Goal: Task Accomplishment & Management: Use online tool/utility

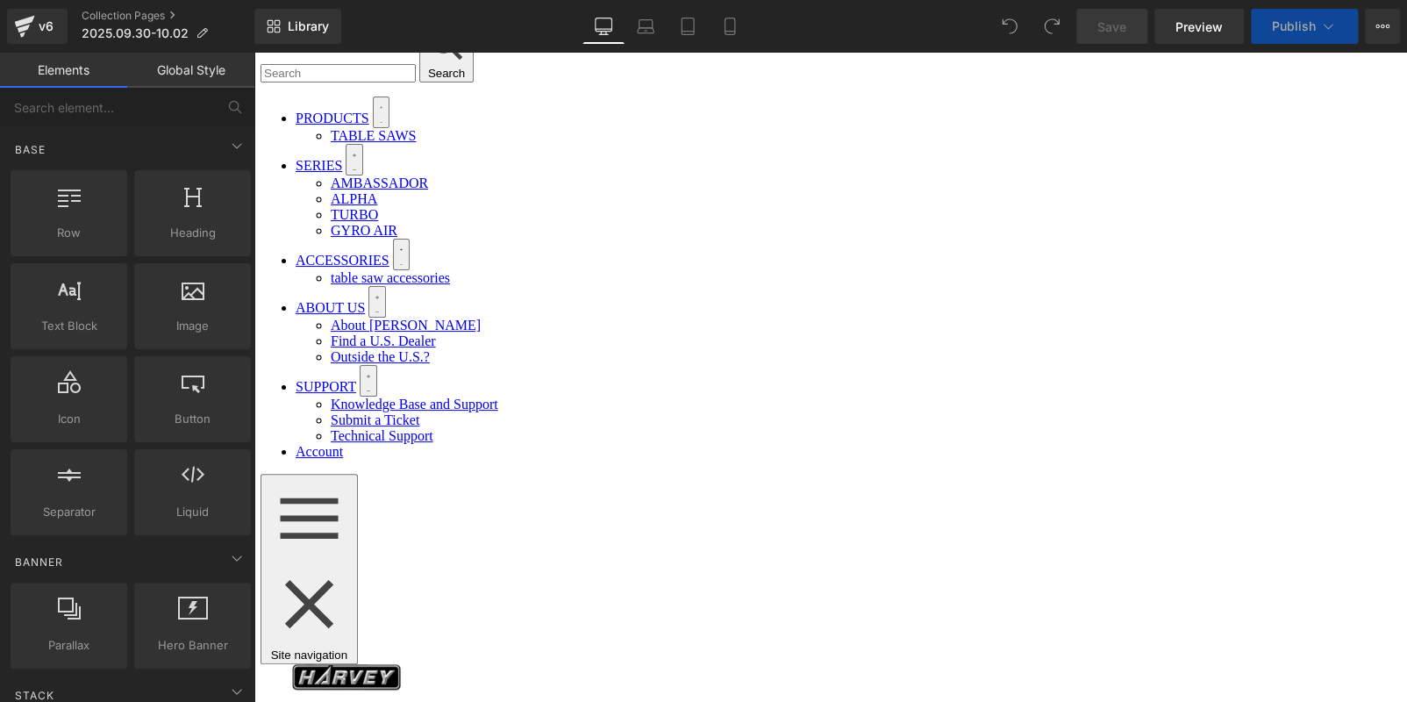
scroll to position [175, 0]
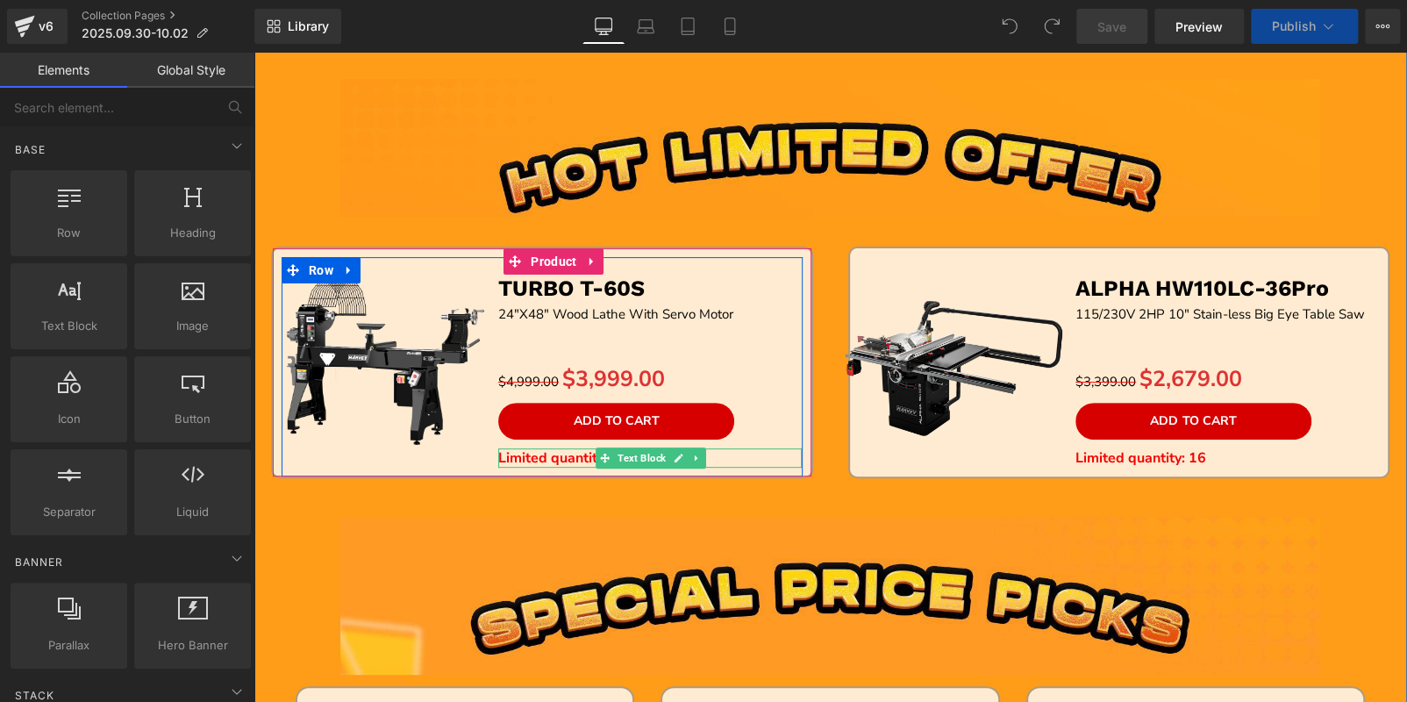
click at [537, 455] on b "Limited quantity: 7" at bounding box center [559, 457] width 122 height 19
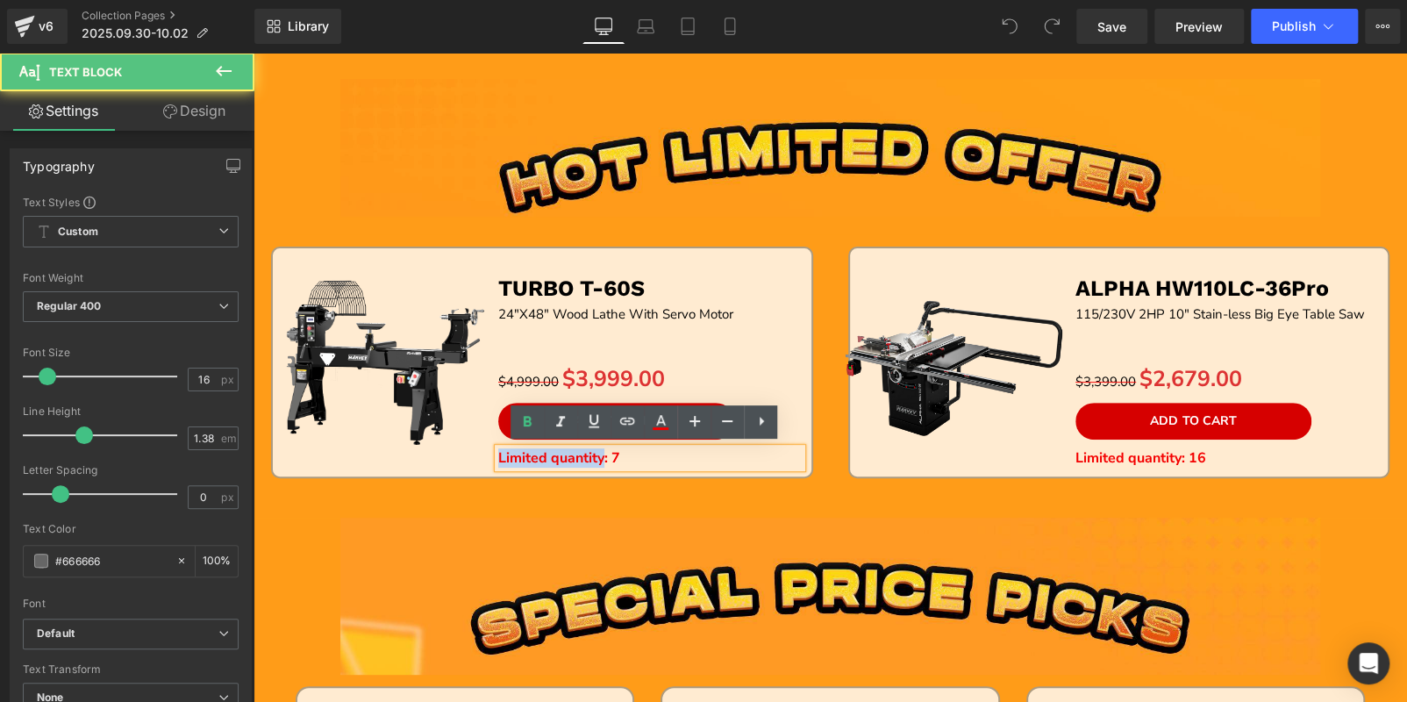
drag, startPoint x: 597, startPoint y: 454, endPoint x: 486, endPoint y: 450, distance: 111.5
click at [486, 450] on div "Sale Off (P) Image TURBO T-60S Text Block 24"X48" Wood Lathe With Servo Motor T…" at bounding box center [542, 366] width 521 height 218
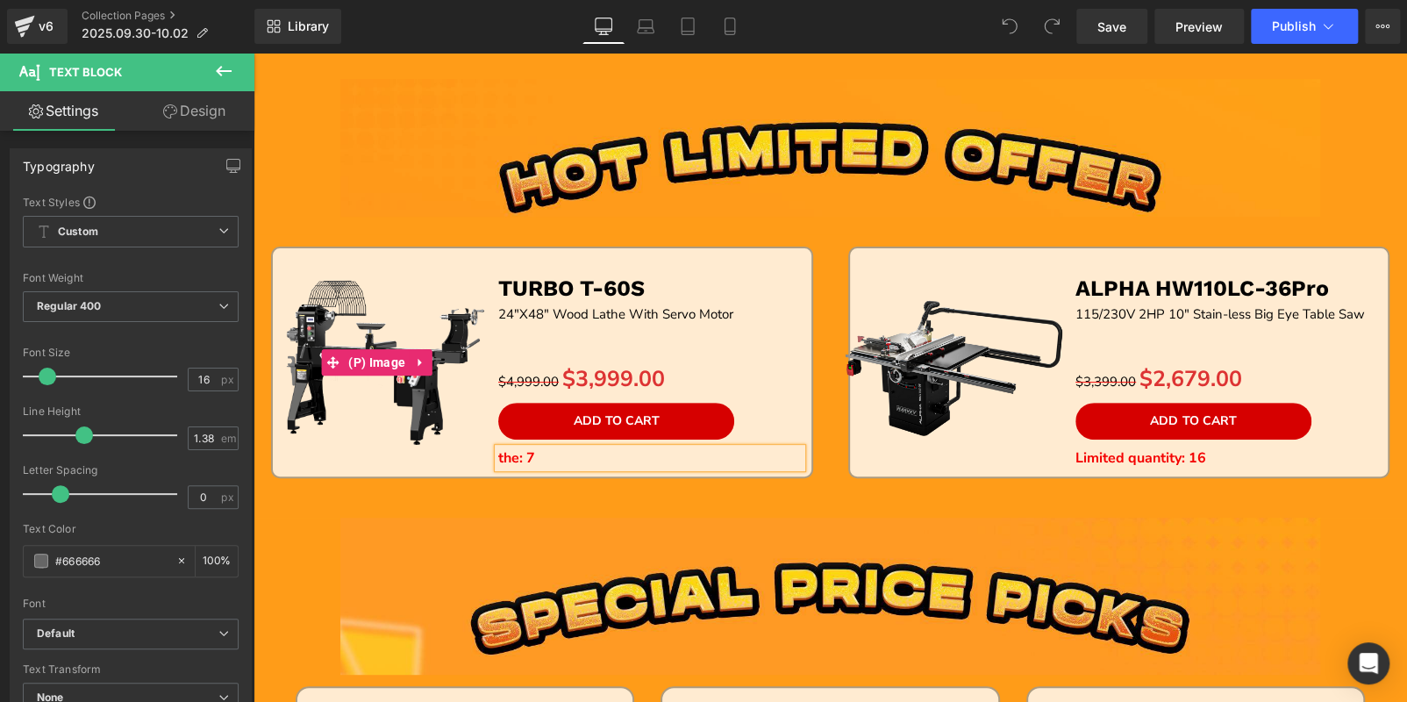
scroll to position [0, 0]
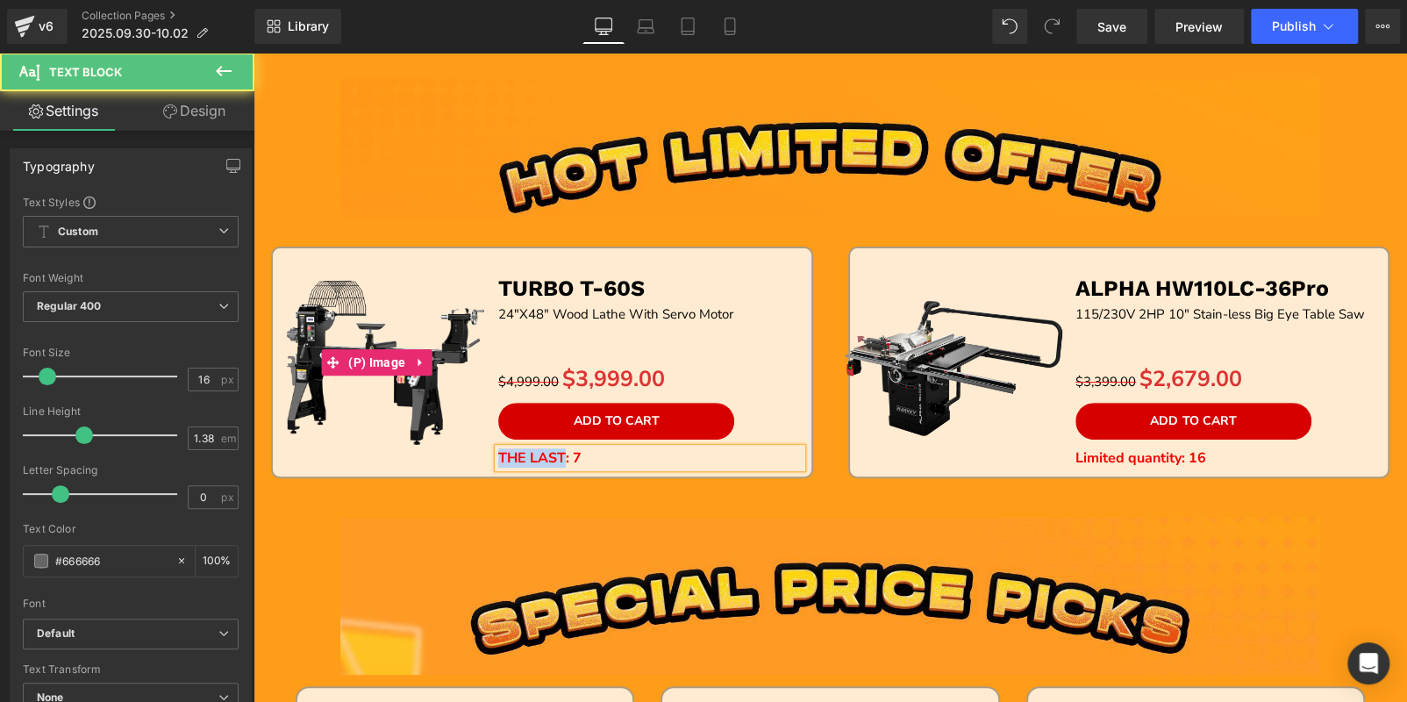
drag, startPoint x: 556, startPoint y: 453, endPoint x: 474, endPoint y: 450, distance: 81.6
click at [474, 450] on div "Sale Off (P) Image TURBO T-60S Text Block 24"X48" Wood Lathe With Servo Motor T…" at bounding box center [542, 366] width 521 height 218
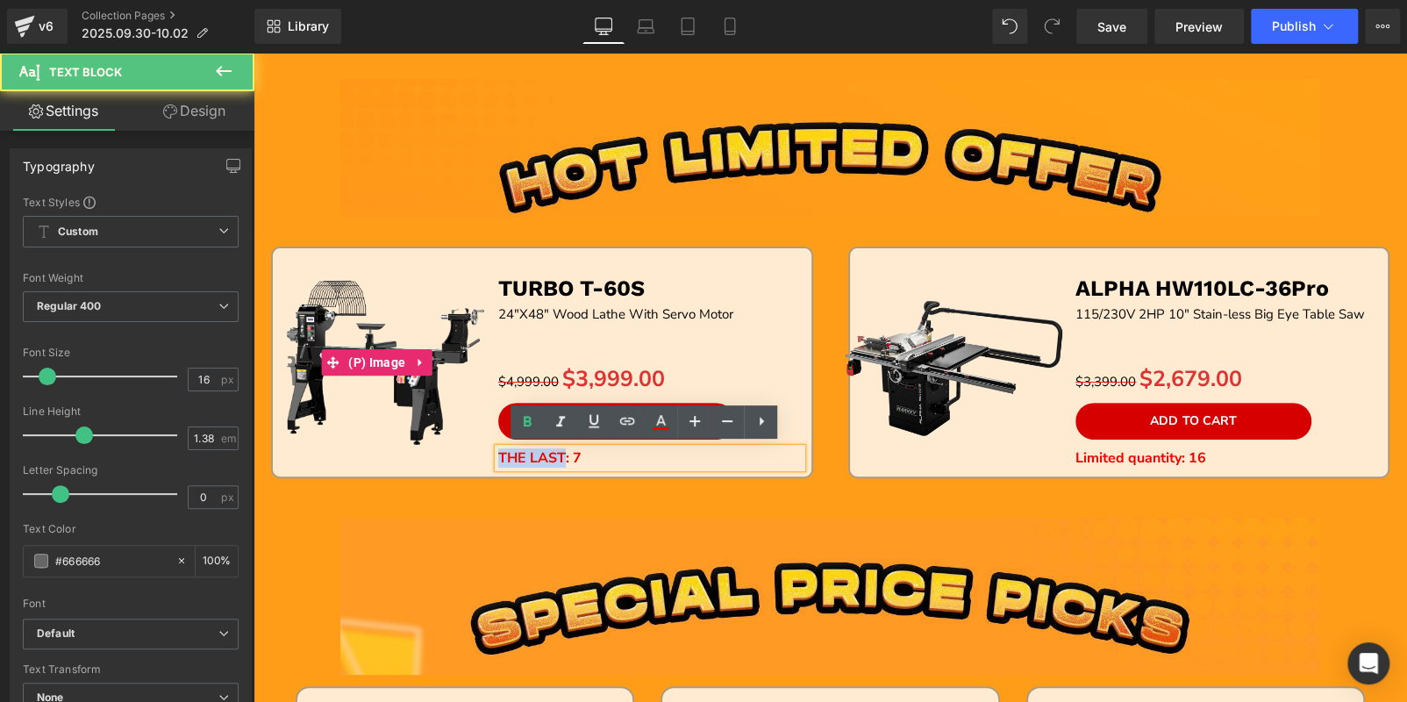
copy b "THE LAST"
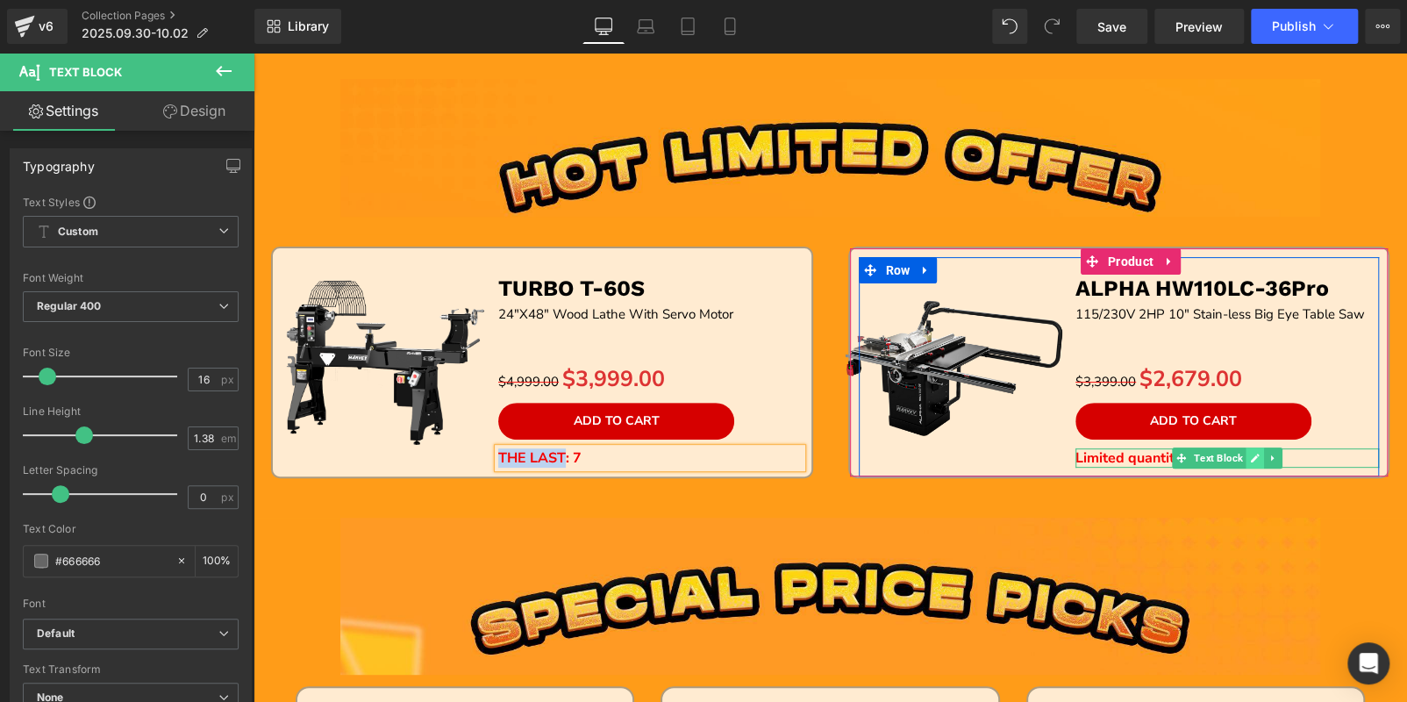
click at [1250, 453] on icon at bounding box center [1255, 458] width 10 height 11
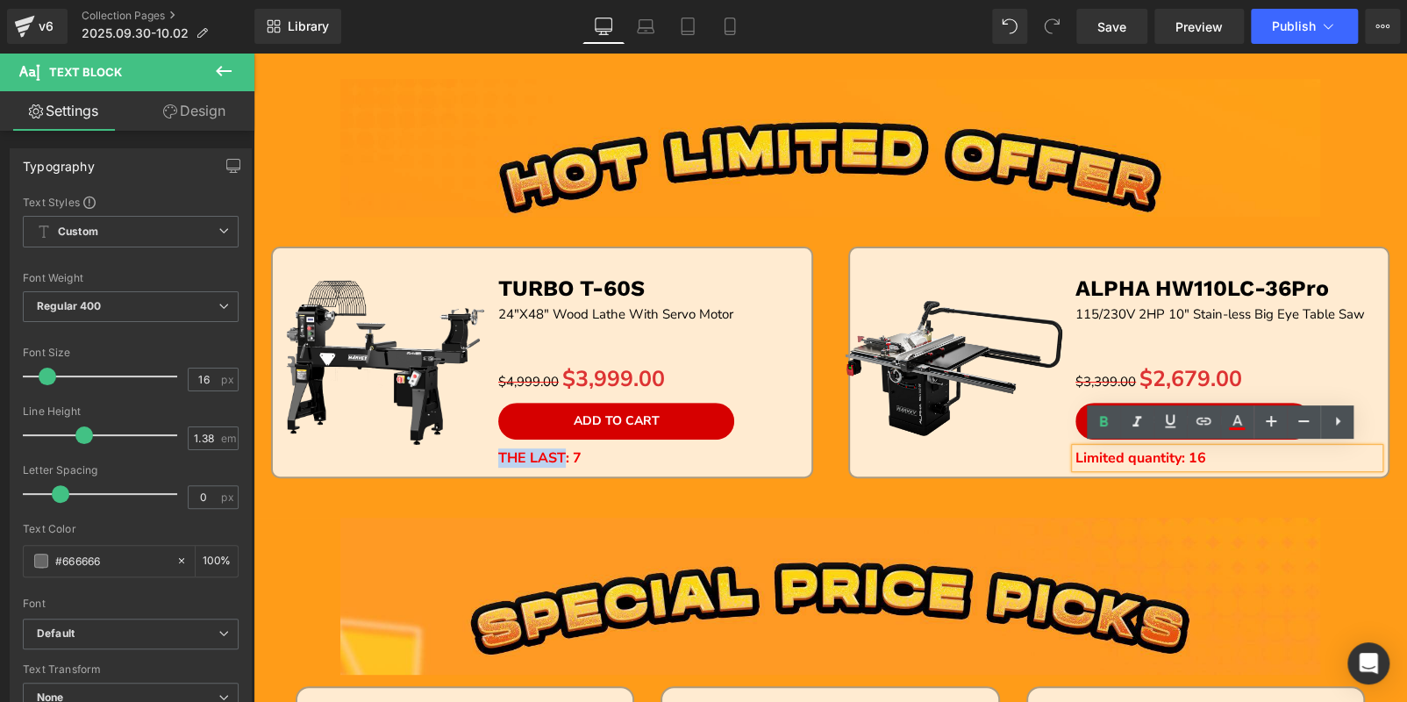
click at [1173, 454] on b "Limited quantity: 16" at bounding box center [1140, 457] width 131 height 19
drag, startPoint x: 1173, startPoint y: 454, endPoint x: 1077, endPoint y: 453, distance: 95.6
click at [1077, 453] on b "Limited quantity: 16" at bounding box center [1140, 457] width 131 height 19
paste div "To enrich screen reader interactions, please activate Accessibility in Grammarl…"
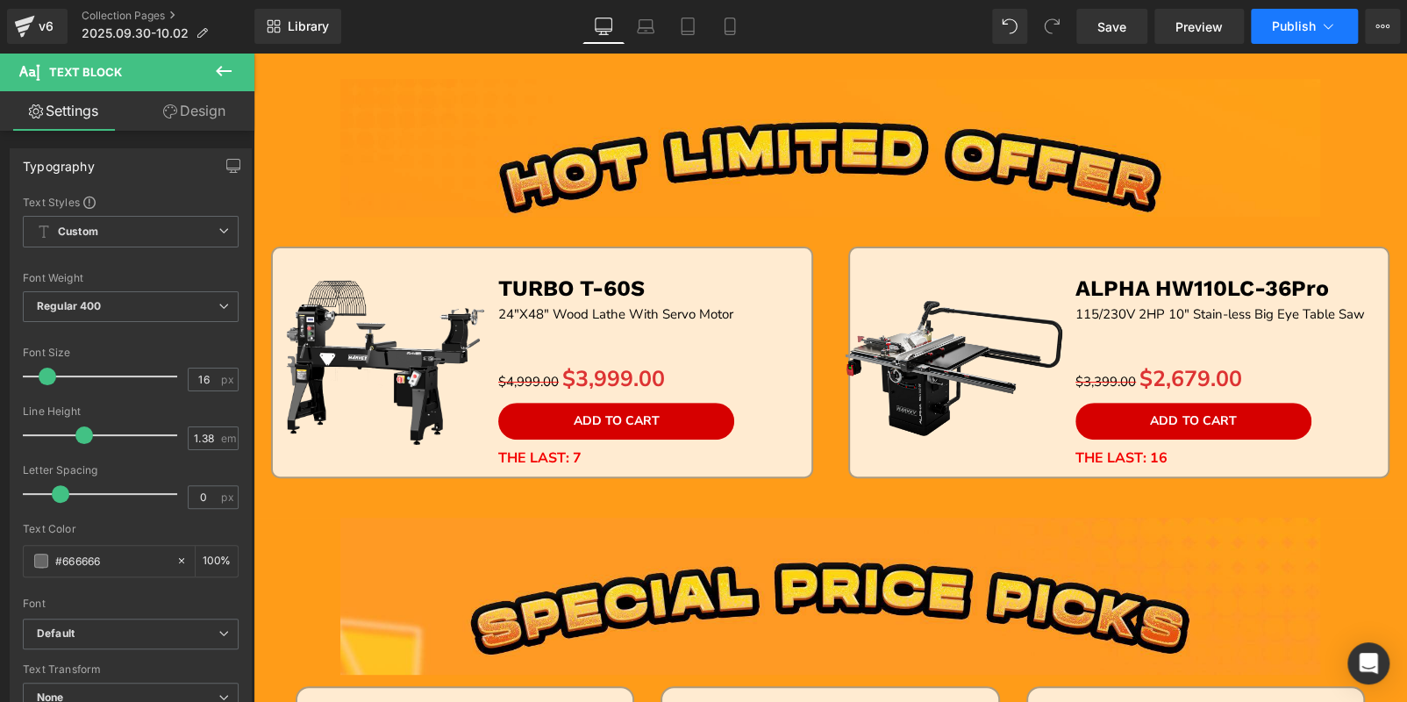
click at [1293, 29] on span "Publish" at bounding box center [1294, 26] width 44 height 14
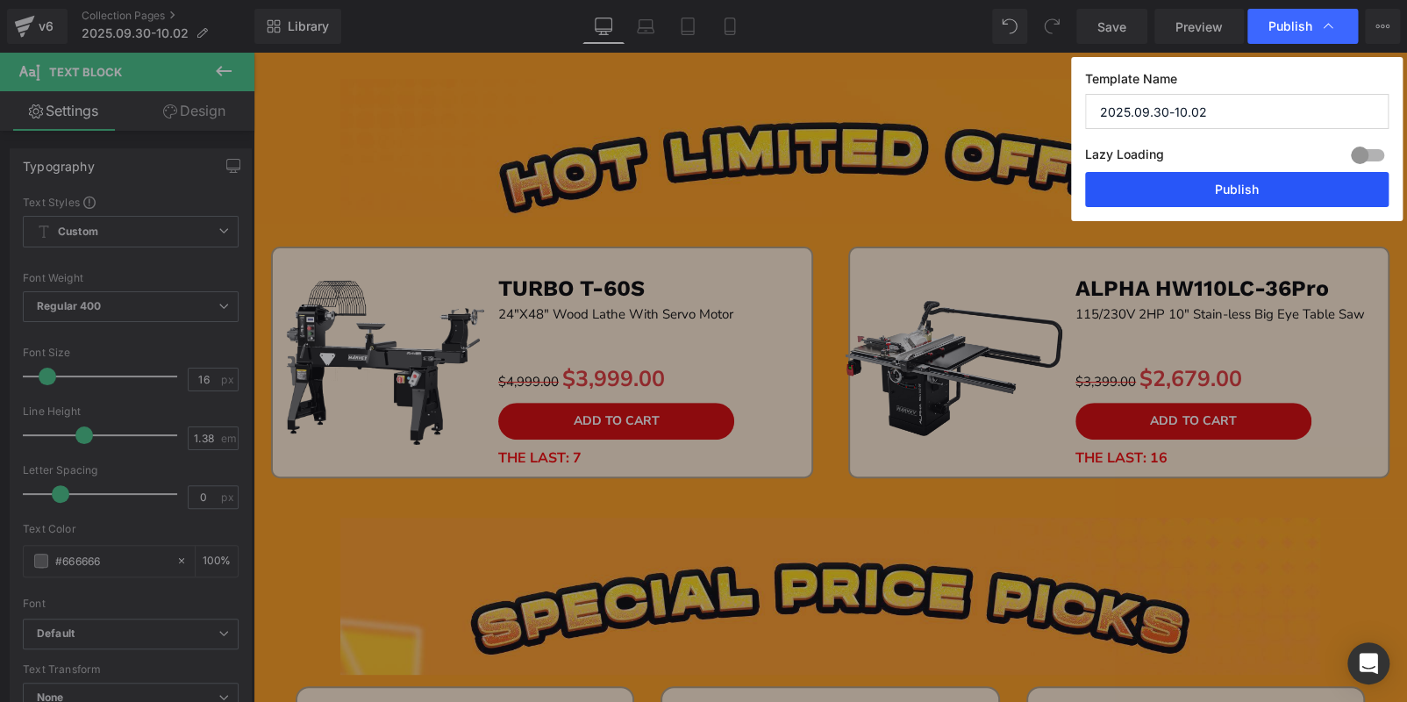
click at [1312, 185] on button "Publish" at bounding box center [1236, 189] width 303 height 35
